Goal: Use online tool/utility: Utilize a website feature to perform a specific function

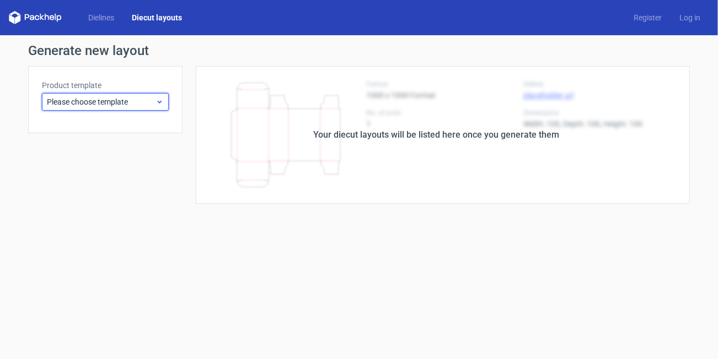
click at [120, 100] on span "Please choose template" at bounding box center [101, 101] width 109 height 11
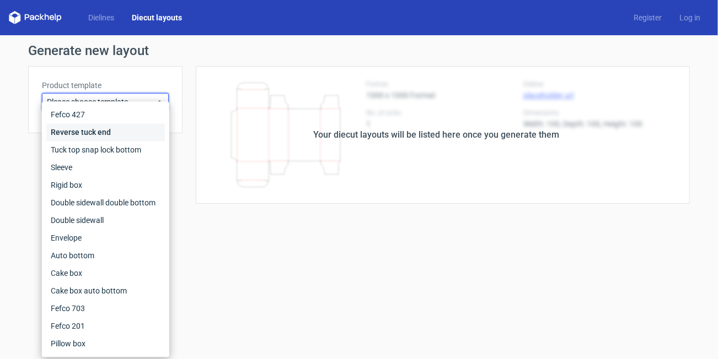
click at [99, 133] on div "Reverse tuck end" at bounding box center [105, 132] width 119 height 18
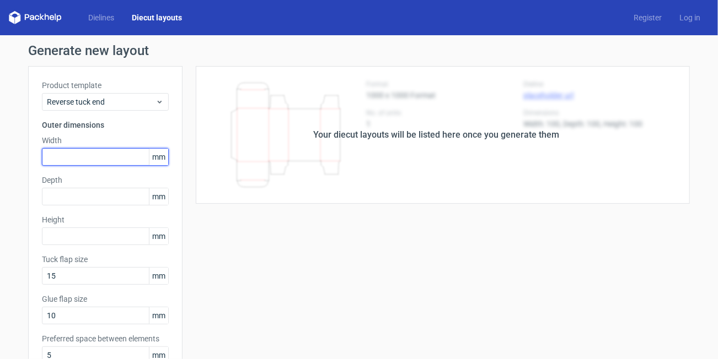
click at [82, 153] on input "text" at bounding box center [105, 157] width 127 height 18
type input "42"
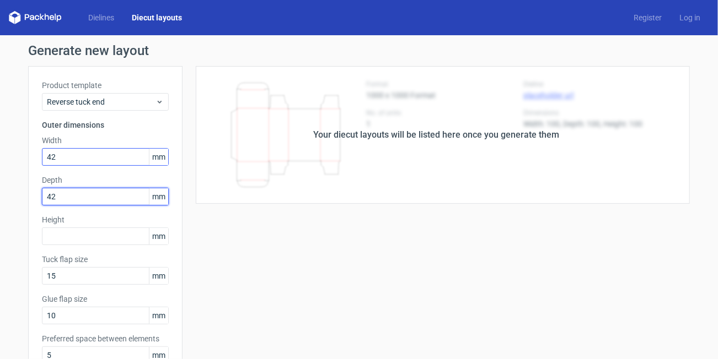
type input "42"
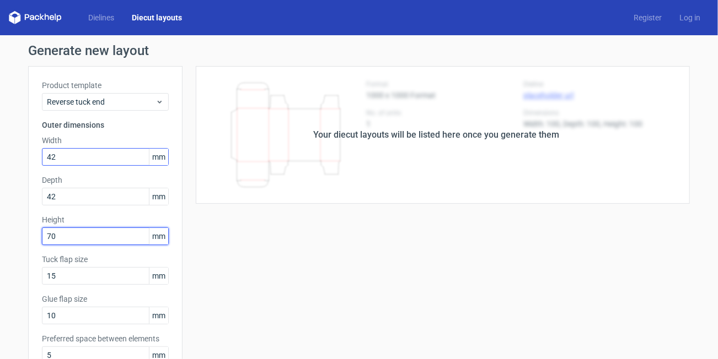
type input "70"
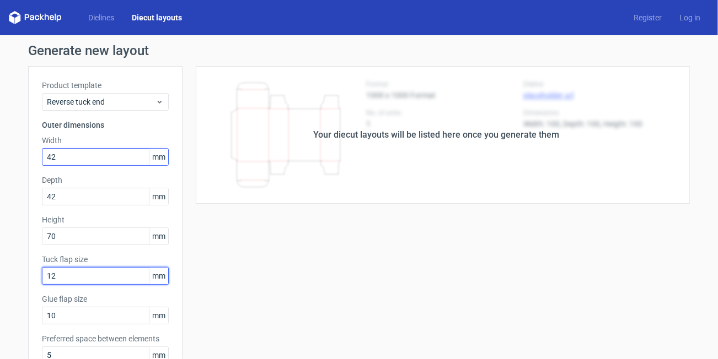
type input "12"
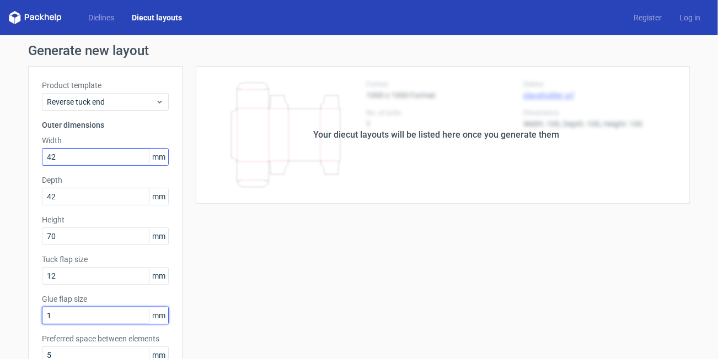
type input "10"
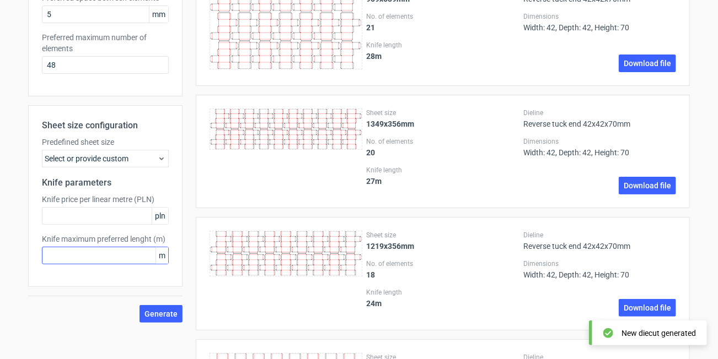
scroll to position [331, 0]
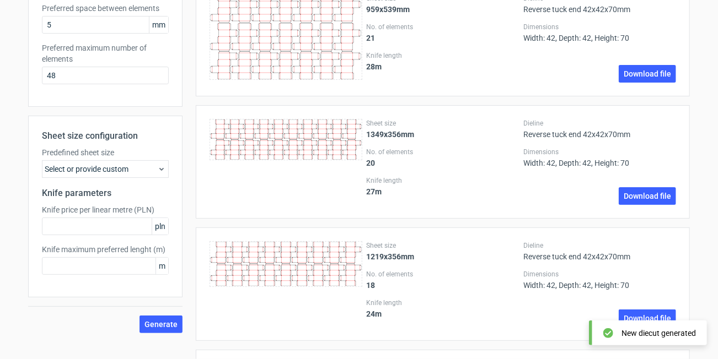
click at [130, 172] on div "Select or provide custom" at bounding box center [105, 169] width 127 height 18
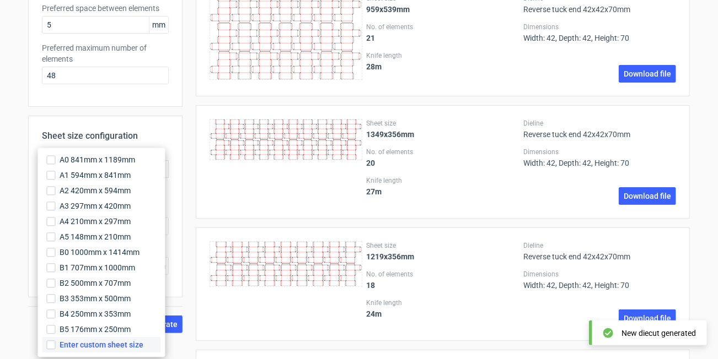
click at [75, 346] on span "Enter custom sheet size" at bounding box center [102, 345] width 84 height 11
click at [55, 346] on input "Enter custom sheet size" at bounding box center [50, 345] width 9 height 9
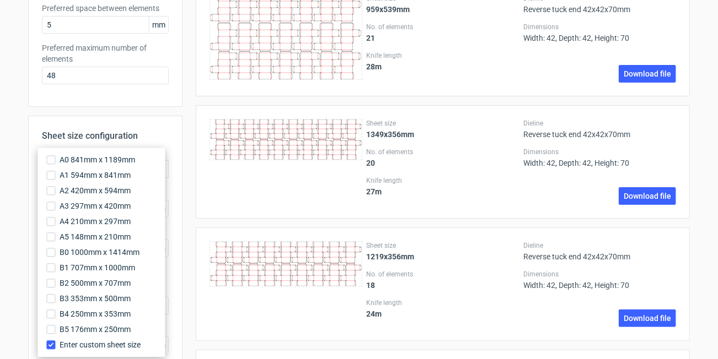
click at [222, 320] on div at bounding box center [286, 284] width 153 height 86
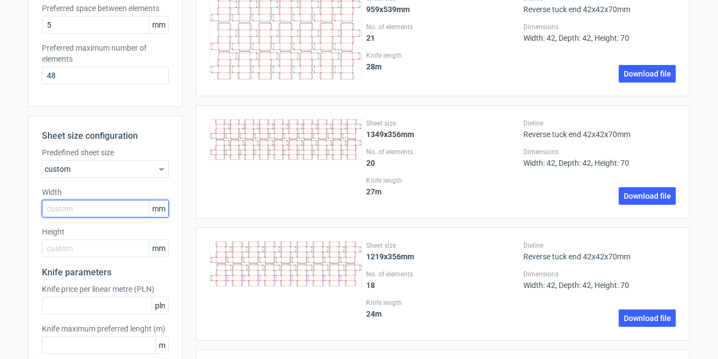
click at [98, 213] on input "text" at bounding box center [105, 209] width 127 height 18
type input "650"
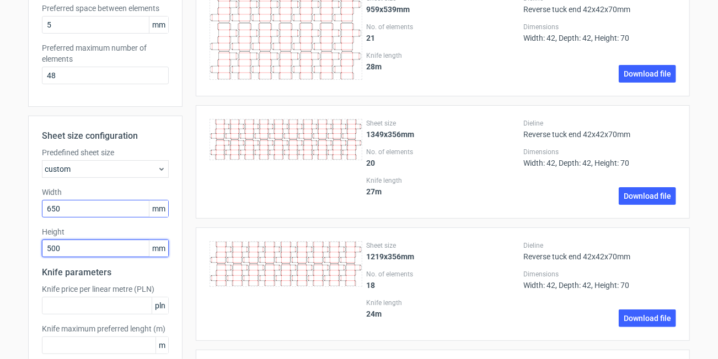
type input "500"
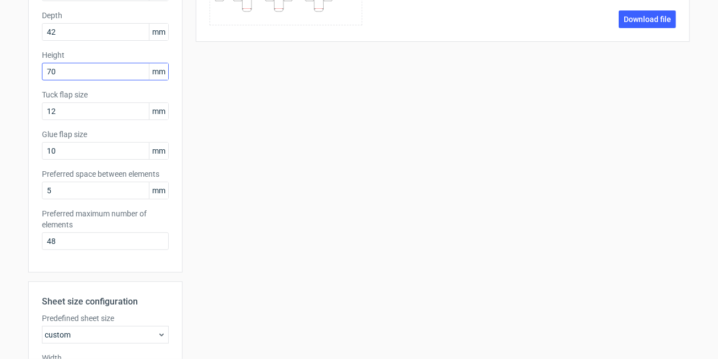
scroll to position [392, 0]
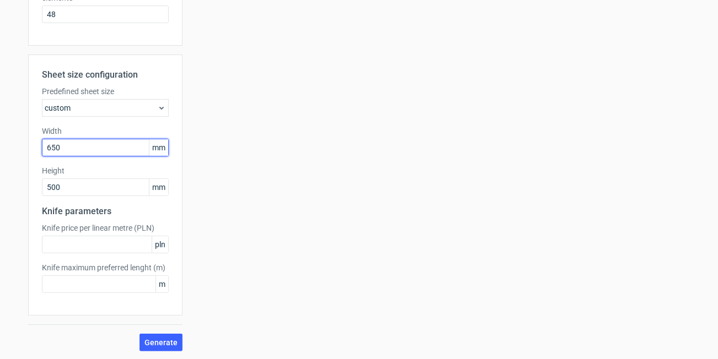
drag, startPoint x: 37, startPoint y: 146, endPoint x: 0, endPoint y: 143, distance: 37.0
click at [0, 143] on div "Generate new layout Product template Reverse tuck end Outer dimensions Width 42…" at bounding box center [359, 1] width 718 height 717
click at [139, 334] on button "Generate" at bounding box center [160, 343] width 43 height 18
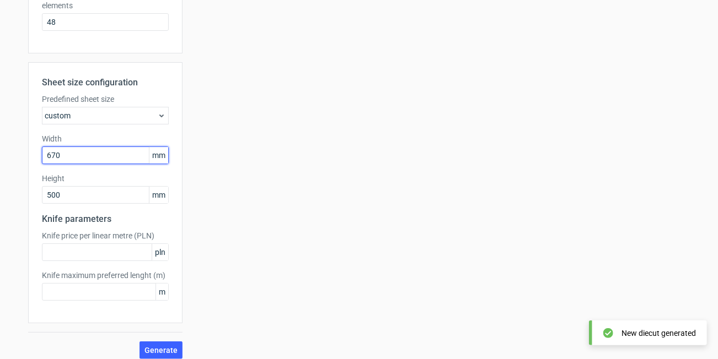
scroll to position [385, 0]
drag, startPoint x: 71, startPoint y: 155, endPoint x: 4, endPoint y: 152, distance: 66.8
click at [4, 152] on div "Generate new layout Product template Reverse tuck end Outer dimensions Width 42…" at bounding box center [359, 8] width 718 height 717
type input "720"
click at [139, 341] on button "Generate" at bounding box center [160, 350] width 43 height 18
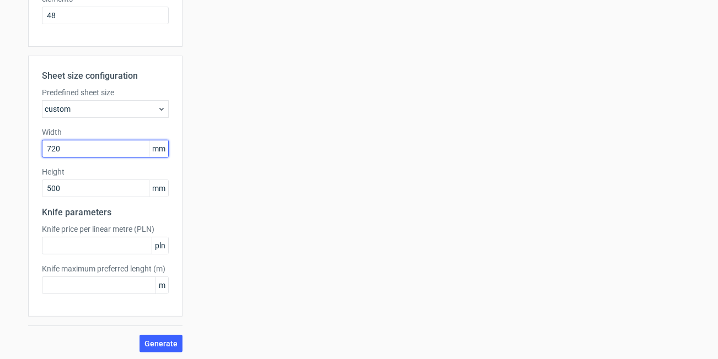
scroll to position [392, 0]
click at [159, 107] on use at bounding box center [161, 108] width 4 height 3
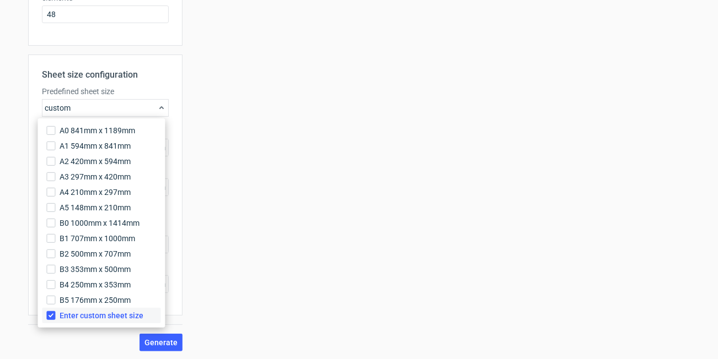
click at [67, 311] on span "Enter custom sheet size" at bounding box center [102, 315] width 84 height 11
click at [55, 311] on input "Enter custom sheet size" at bounding box center [50, 315] width 9 height 9
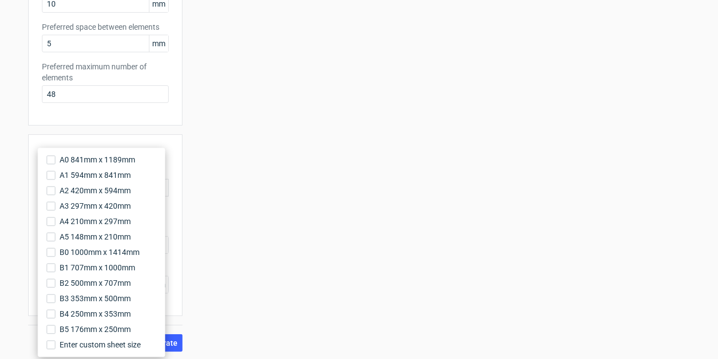
drag, startPoint x: 184, startPoint y: 331, endPoint x: 179, endPoint y: 335, distance: 6.7
click at [182, 331] on div "Sheet size 720x500mm No. of elements 12 Knife length 16 m Dieline Reverse tuck …" at bounding box center [435, 53] width 507 height 598
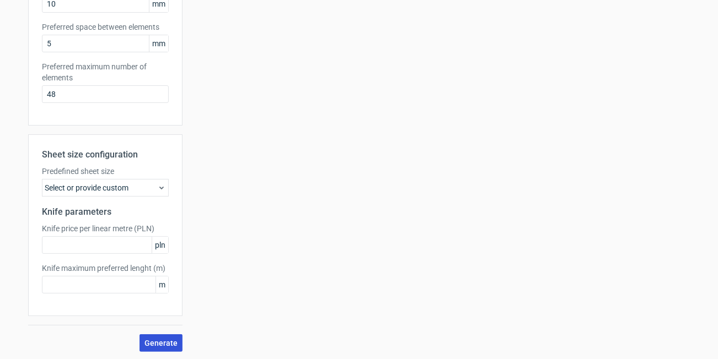
click at [171, 336] on button "Generate" at bounding box center [160, 344] width 43 height 18
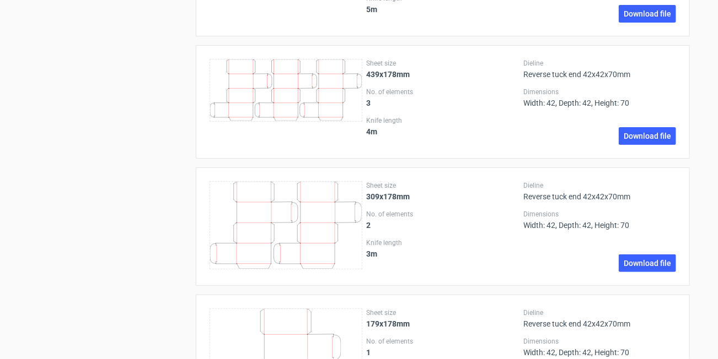
scroll to position [1433, 0]
